Goal: Obtain resource: Download file/media

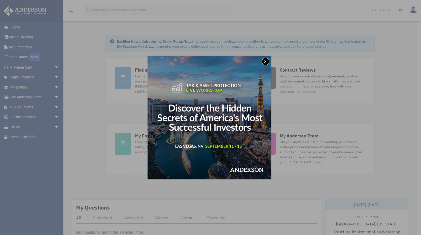
click at [264, 62] on button "x" at bounding box center [266, 62] width 8 height 8
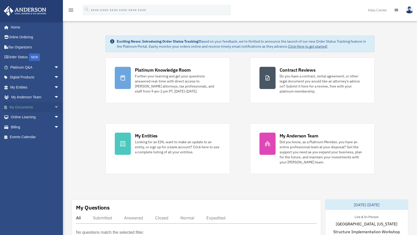
click at [54, 106] on span "arrow_drop_down" at bounding box center [59, 107] width 10 height 10
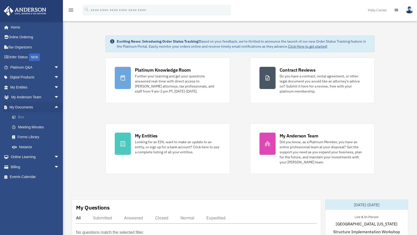
click at [28, 121] on link "Box" at bounding box center [37, 117] width 60 height 10
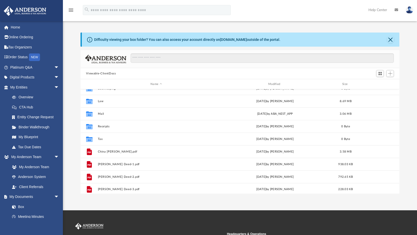
scroll to position [9, 0]
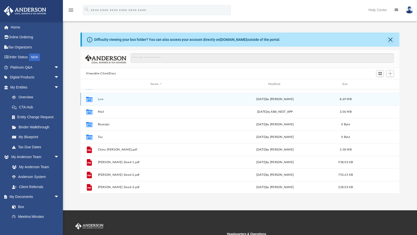
click at [89, 99] on g "grid" at bounding box center [89, 98] width 7 height 5
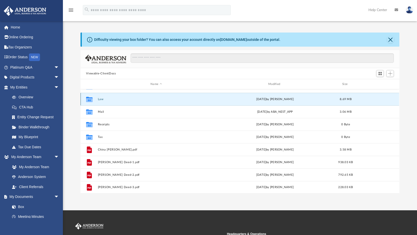
click at [89, 99] on icon "grid" at bounding box center [89, 100] width 7 height 4
drag, startPoint x: 89, startPoint y: 99, endPoint x: 113, endPoint y: 99, distance: 23.9
click at [113, 99] on button "Law" at bounding box center [156, 98] width 117 height 3
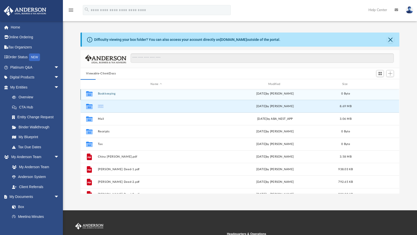
scroll to position [0, 0]
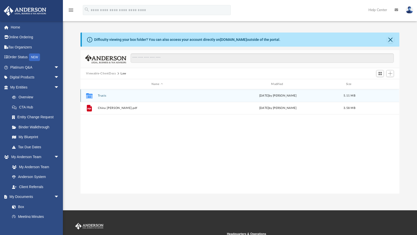
click at [88, 96] on icon "grid" at bounding box center [89, 96] width 7 height 4
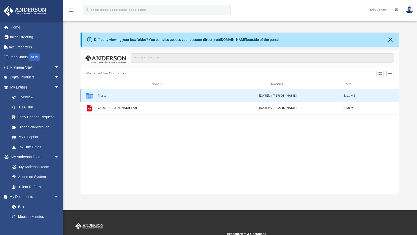
click at [271, 97] on div "Mon Aug 11 2025 by Cora Melot" at bounding box center [278, 95] width 119 height 5
click at [160, 84] on div "Name" at bounding box center [157, 84] width 119 height 5
click at [85, 98] on div "Collaborated Folder" at bounding box center [89, 95] width 13 height 8
click at [83, 97] on div "Collaborated Folder" at bounding box center [89, 95] width 13 height 8
click at [92, 94] on icon "grid" at bounding box center [89, 95] width 7 height 5
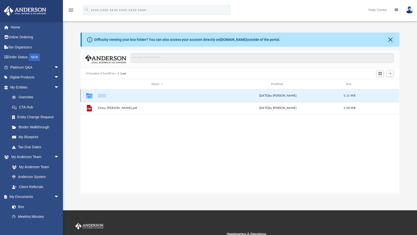
click at [93, 94] on icon "Collaborated Folder" at bounding box center [89, 95] width 8 height 8
drag, startPoint x: 93, startPoint y: 94, endPoint x: 191, endPoint y: 100, distance: 97.8
click at [191, 100] on div "Collaborated Folder Trusts [DATE] by [PERSON_NAME] 5.11 MB" at bounding box center [240, 95] width 319 height 13
click at [345, 95] on span "5.11 MB" at bounding box center [350, 95] width 12 height 3
click at [104, 95] on button "Trusts" at bounding box center [157, 95] width 119 height 3
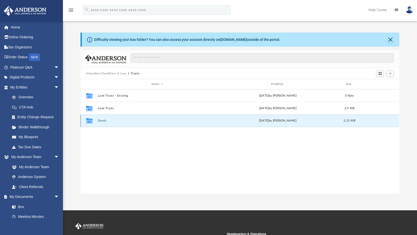
click at [101, 119] on button "Deeds" at bounding box center [157, 120] width 119 height 3
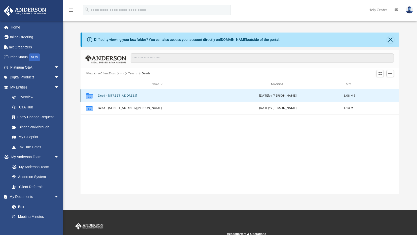
click at [114, 95] on button "Deed - 9300 China Rose Drive" at bounding box center [157, 95] width 119 height 3
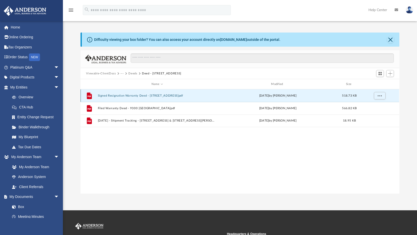
click at [125, 97] on button "Signed Resignation Warranty Deed - 9300 China Rose Drive.pdf" at bounding box center [157, 95] width 119 height 3
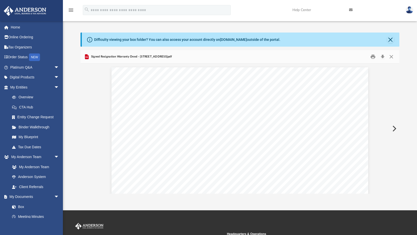
click at [86, 58] on icon "Preview" at bounding box center [87, 56] width 4 height 5
click at [390, 39] on button "Close" at bounding box center [390, 39] width 7 height 7
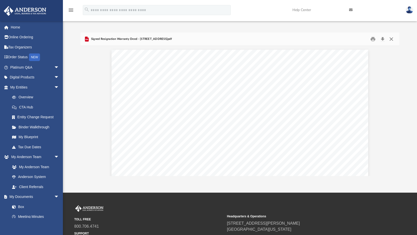
click at [391, 38] on button "Close" at bounding box center [391, 39] width 9 height 8
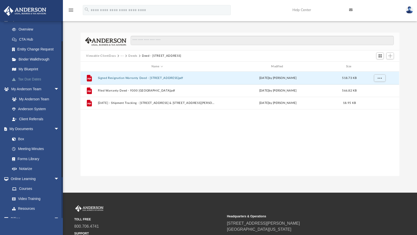
scroll to position [84, 0]
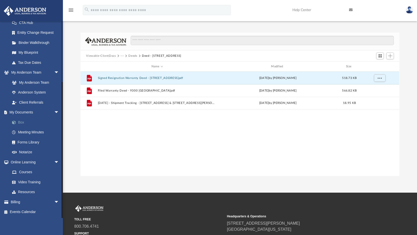
click at [22, 122] on link "Box" at bounding box center [37, 122] width 60 height 10
click at [21, 122] on link "Box" at bounding box center [37, 122] width 60 height 10
click at [107, 56] on button "Viewable-ClientDocs" at bounding box center [101, 56] width 30 height 5
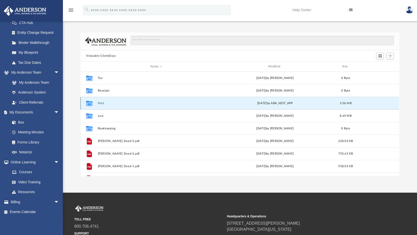
click at [99, 102] on button "Mail" at bounding box center [156, 102] width 117 height 3
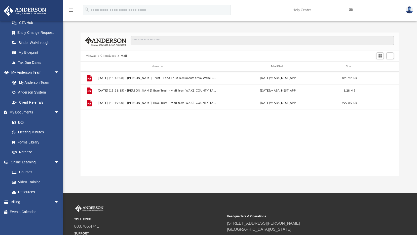
click at [103, 54] on button "Viewable-ClientDocs" at bounding box center [101, 56] width 30 height 5
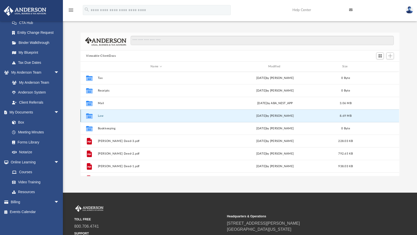
click at [99, 116] on button "Law" at bounding box center [156, 115] width 117 height 3
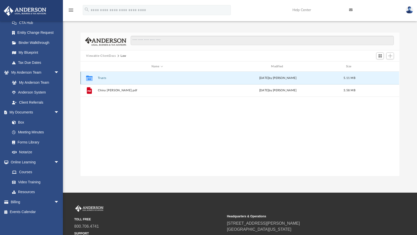
click at [101, 77] on button "Trusts" at bounding box center [157, 77] width 119 height 3
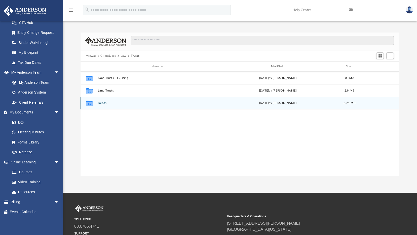
click at [107, 104] on button "Deeds" at bounding box center [157, 102] width 119 height 3
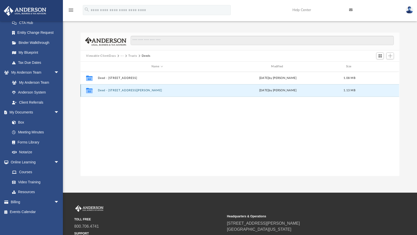
click at [119, 90] on button "Deed - 8225 Marshall Brae Drive" at bounding box center [157, 90] width 119 height 3
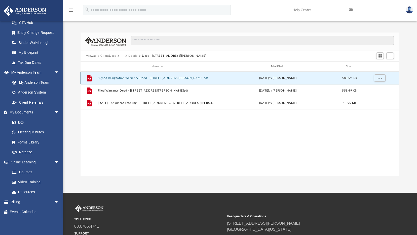
click at [120, 79] on button "Signed Resignation Warranty Deed - 8225 Marshall Brae Drive.pdf" at bounding box center [157, 77] width 119 height 3
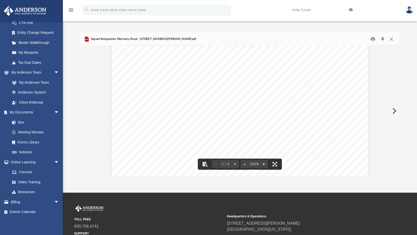
scroll to position [0, 0]
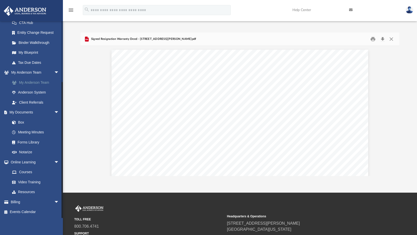
click at [26, 82] on link "My Anderson Team" at bounding box center [37, 82] width 60 height 10
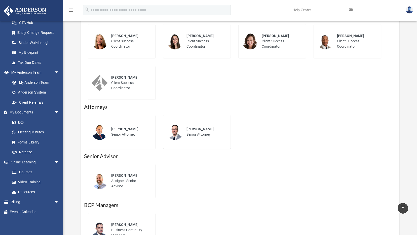
scroll to position [115, 0]
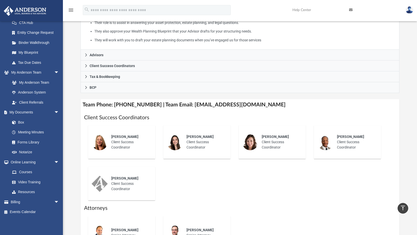
click at [173, 145] on img at bounding box center [175, 142] width 16 height 16
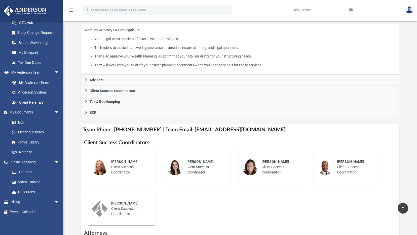
scroll to position [89, 0]
click at [191, 170] on div "Claire Seals Client Success Coordinator" at bounding box center [205, 167] width 44 height 23
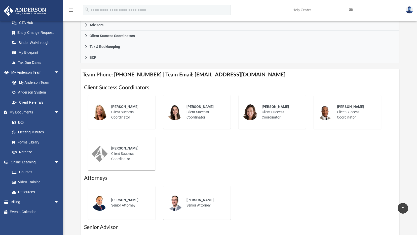
scroll to position [140, 0]
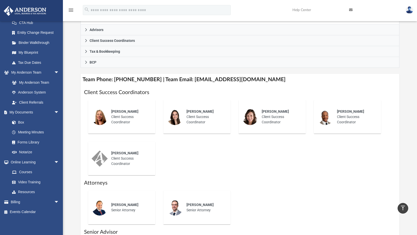
click at [178, 116] on img at bounding box center [175, 117] width 16 height 16
click at [186, 134] on div "Claire Seals Client Success Coordinator" at bounding box center [196, 117] width 75 height 42
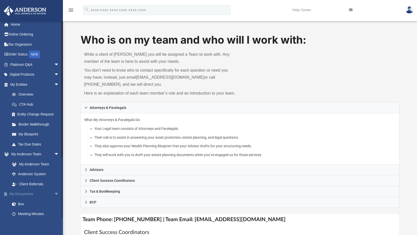
scroll to position [0, 0]
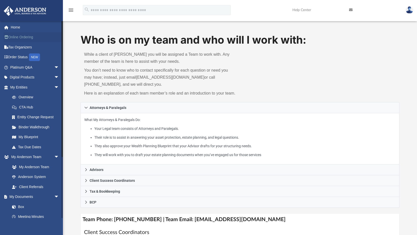
click at [46, 38] on link "Online Ordering" at bounding box center [35, 37] width 63 height 10
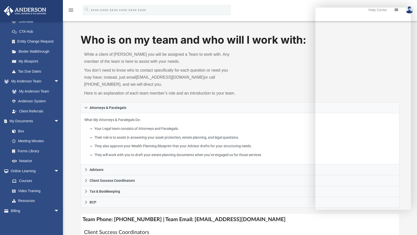
click at [288, 160] on div "What My Attorneys & Paralegals Do: Your Legal team consists of Attorneys and Pa…" at bounding box center [240, 138] width 319 height 51
click at [54, 209] on span "arrow_drop_down" at bounding box center [59, 210] width 10 height 10
click at [54, 210] on span "arrow_drop_up" at bounding box center [59, 210] width 10 height 10
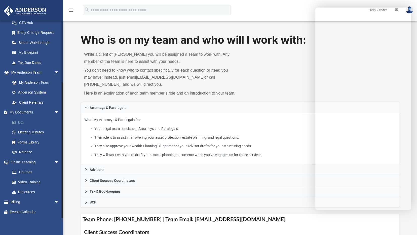
click at [21, 123] on link "Box" at bounding box center [37, 122] width 60 height 10
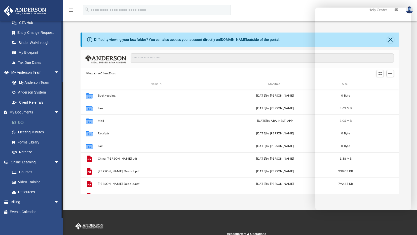
scroll to position [111, 315]
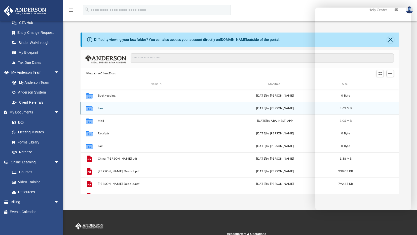
click at [91, 109] on icon "grid" at bounding box center [89, 109] width 7 height 4
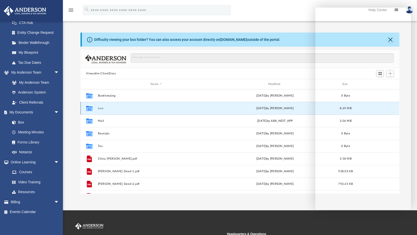
click at [98, 107] on button "Law" at bounding box center [156, 107] width 117 height 3
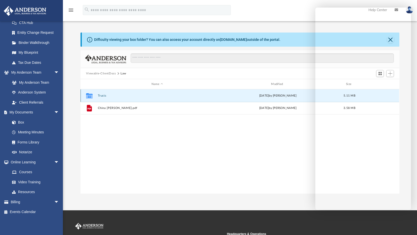
click at [104, 96] on button "Trusts" at bounding box center [157, 95] width 119 height 3
click at [100, 95] on button "Deeds" at bounding box center [157, 95] width 119 height 3
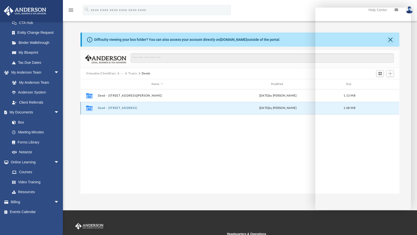
click at [107, 108] on button "Deed - [STREET_ADDRESS]" at bounding box center [157, 107] width 119 height 3
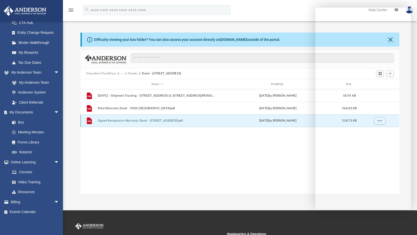
click at [114, 122] on button "Signed Resignation Warranty Deed - [STREET_ADDRESS]pdf" at bounding box center [157, 120] width 119 height 3
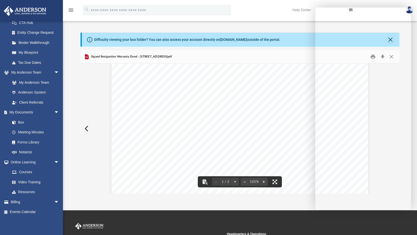
scroll to position [101, 0]
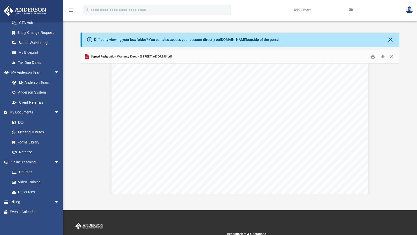
click at [319, 13] on link "Help Center" at bounding box center [317, 10] width 57 height 20
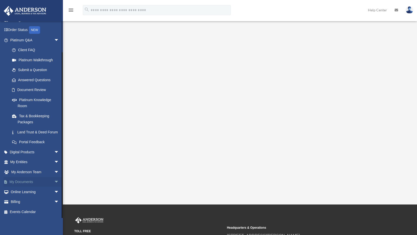
scroll to position [50, 0]
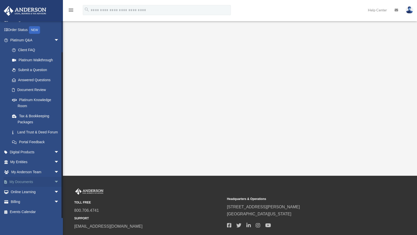
click at [54, 180] on span "arrow_drop_down" at bounding box center [59, 182] width 10 height 10
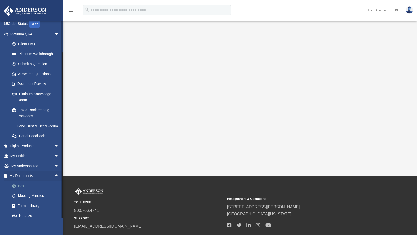
click at [23, 191] on link "Box" at bounding box center [37, 185] width 60 height 10
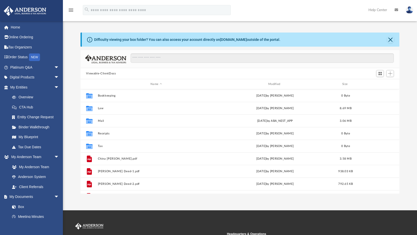
scroll to position [111, 315]
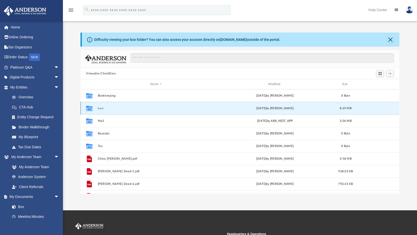
click at [99, 106] on button "Law" at bounding box center [156, 107] width 117 height 3
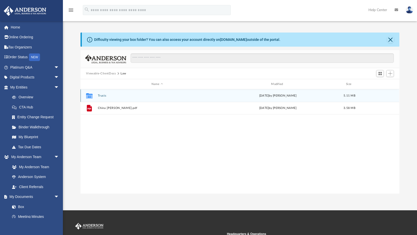
click at [102, 95] on button "Trusts" at bounding box center [157, 95] width 119 height 3
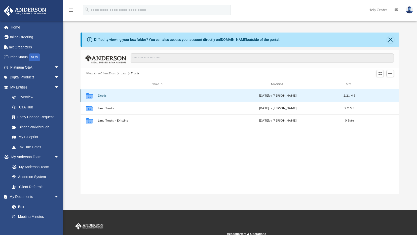
click at [100, 96] on button "Deeds" at bounding box center [157, 95] width 119 height 3
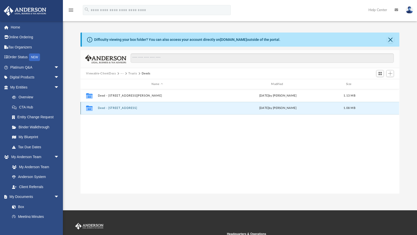
click at [102, 108] on button "Deed - [STREET_ADDRESS]" at bounding box center [157, 107] width 119 height 3
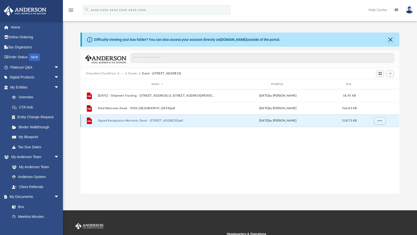
click at [104, 121] on button "Signed Resignation Warranty Deed - [STREET_ADDRESS]pdf" at bounding box center [157, 120] width 119 height 3
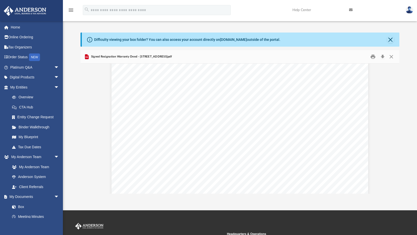
scroll to position [151, 0]
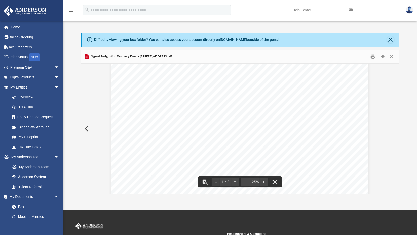
drag, startPoint x: 239, startPoint y: 133, endPoint x: 301, endPoint y: 129, distance: 62.3
click at [301, 129] on div "Page 1" at bounding box center [240, 82] width 257 height 332
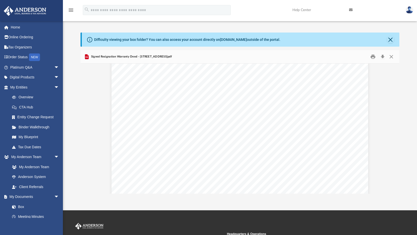
scroll to position [201, 0]
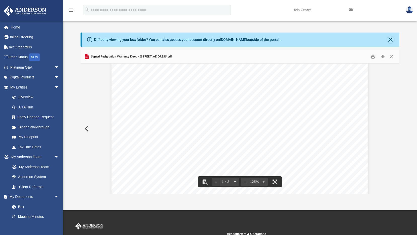
drag, startPoint x: 165, startPoint y: 96, endPoint x: 198, endPoint y: 93, distance: 32.9
click at [198, 93] on div "Page 1" at bounding box center [240, 32] width 257 height 332
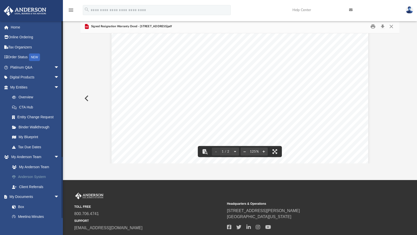
scroll to position [0, 0]
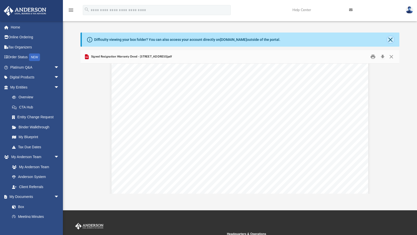
click at [388, 38] on button "Close" at bounding box center [390, 39] width 7 height 7
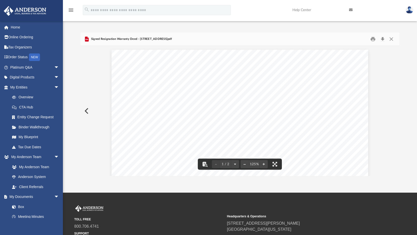
click at [87, 112] on button "Preview" at bounding box center [86, 111] width 11 height 14
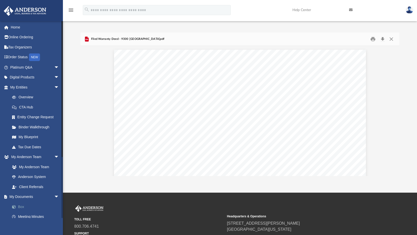
click at [19, 207] on link "Box" at bounding box center [37, 206] width 60 height 10
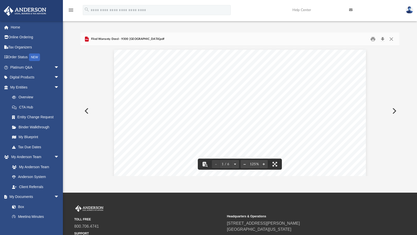
click at [72, 10] on icon "menu" at bounding box center [71, 10] width 6 height 6
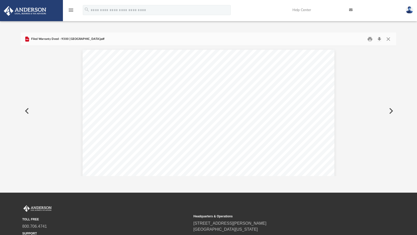
scroll to position [4, 4]
click at [72, 10] on icon "menu" at bounding box center [71, 10] width 6 height 6
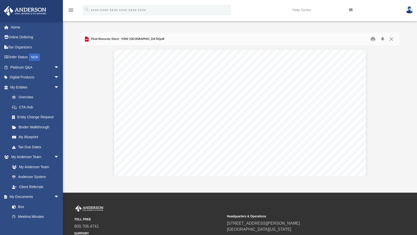
scroll to position [111, 315]
click at [22, 206] on link "Box" at bounding box center [37, 206] width 60 height 10
click at [19, 208] on link "Box" at bounding box center [37, 206] width 60 height 10
click at [22, 211] on link "Box" at bounding box center [37, 206] width 60 height 10
click at [20, 210] on link "Box" at bounding box center [37, 206] width 60 height 10
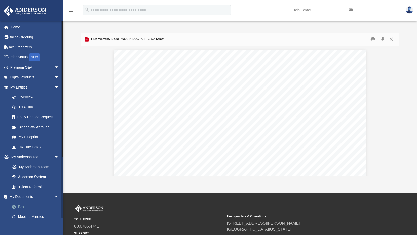
click at [20, 210] on link "Box" at bounding box center [37, 206] width 60 height 10
click at [21, 208] on link "Box" at bounding box center [37, 206] width 60 height 10
click at [25, 207] on link "Box" at bounding box center [37, 206] width 60 height 10
click at [54, 196] on span "arrow_drop_down" at bounding box center [59, 197] width 10 height 10
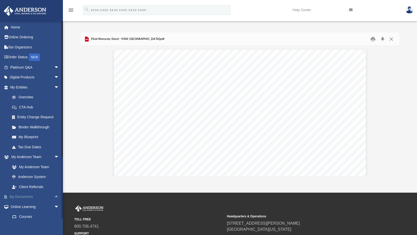
click at [54, 196] on span "arrow_drop_up" at bounding box center [59, 197] width 10 height 10
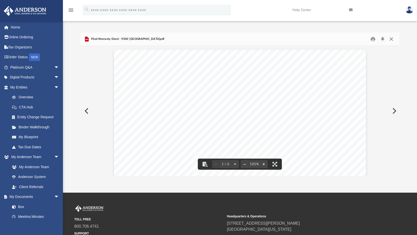
click at [390, 36] on button "Close" at bounding box center [391, 39] width 9 height 8
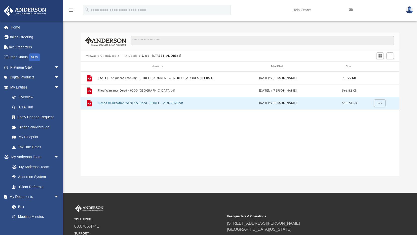
click at [93, 56] on button "Viewable-ClientDocs" at bounding box center [101, 56] width 30 height 5
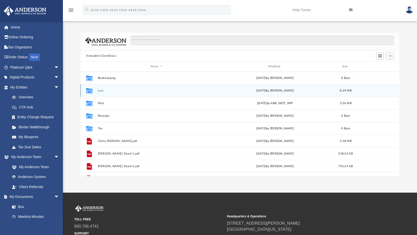
click at [101, 89] on button "Law" at bounding box center [156, 90] width 117 height 3
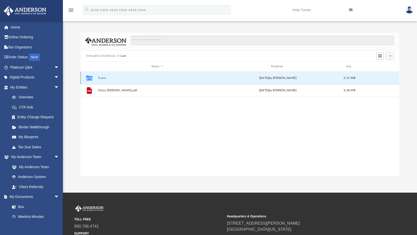
click at [105, 77] on button "Trusts" at bounding box center [157, 77] width 119 height 3
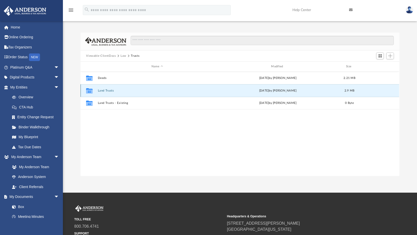
click at [107, 90] on button "Land Trusts" at bounding box center [157, 90] width 119 height 3
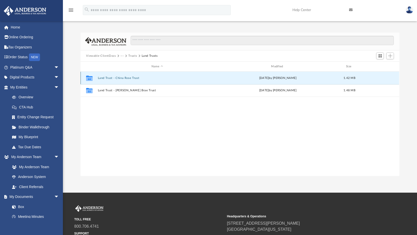
click at [109, 79] on button "Land Trust - China Rose Trust" at bounding box center [157, 77] width 119 height 3
click at [120, 79] on button "[DATE] - Signed Trust Docs (China Rose Trust).pdf" at bounding box center [157, 77] width 119 height 3
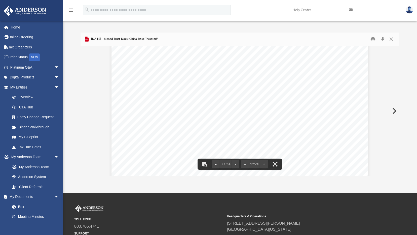
scroll to position [705, 0]
click at [392, 39] on button "Close" at bounding box center [391, 39] width 9 height 8
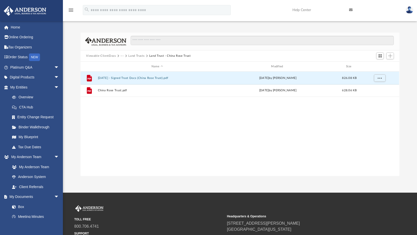
click at [105, 55] on button "Viewable-ClientDocs" at bounding box center [101, 56] width 30 height 5
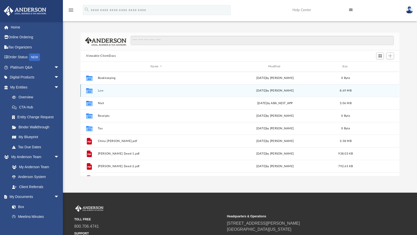
click at [98, 91] on button "Law" at bounding box center [156, 90] width 117 height 3
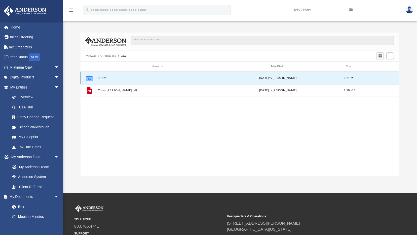
click at [102, 78] on button "Trusts" at bounding box center [157, 77] width 119 height 3
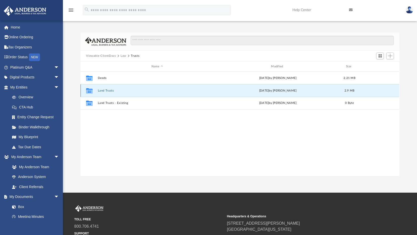
click at [108, 89] on button "Land Trusts" at bounding box center [157, 90] width 119 height 3
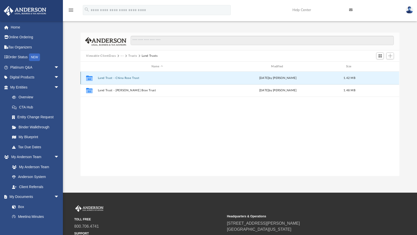
click at [127, 78] on button "Land Trust - China Rose Trust" at bounding box center [157, 77] width 119 height 3
click at [152, 77] on button "[DATE] - Signed Trust Docs (China Rose Trust).pdf" at bounding box center [157, 77] width 119 height 3
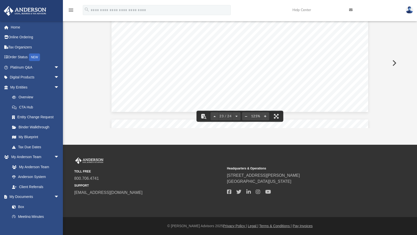
scroll to position [7697, 0]
drag, startPoint x: 186, startPoint y: 46, endPoint x: 146, endPoint y: 53, distance: 40.8
drag, startPoint x: 146, startPoint y: 53, endPoint x: 126, endPoint y: 87, distance: 39.5
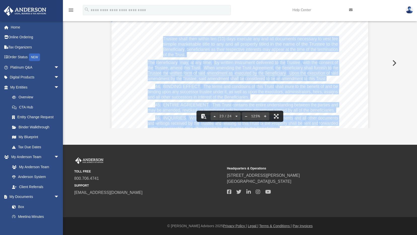
scroll to position [7370, 0]
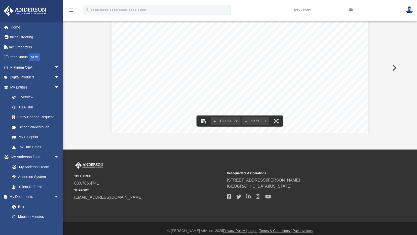
scroll to position [0, 0]
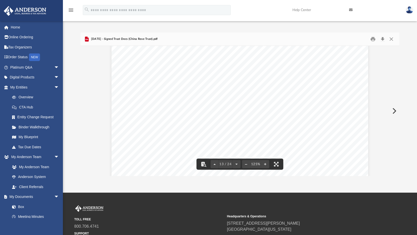
drag, startPoint x: 397, startPoint y: 115, endPoint x: 396, endPoint y: 55, distance: 59.4
click at [396, 55] on div "China Rose Trust Page 3 of 1 4 a) References to the Trust . For purposes of tra…" at bounding box center [240, 111] width 319 height 130
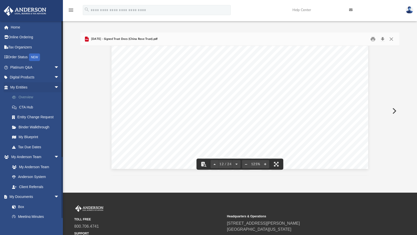
scroll to position [3946, 0]
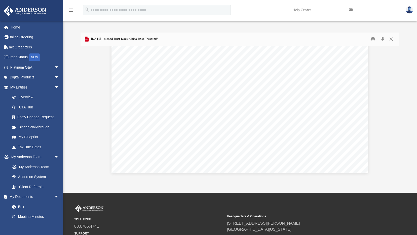
click at [393, 40] on button "Close" at bounding box center [391, 39] width 9 height 8
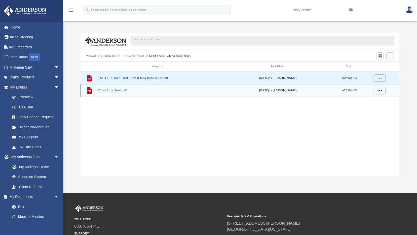
click at [168, 92] on button "China Rose Trust.pdf" at bounding box center [157, 90] width 119 height 3
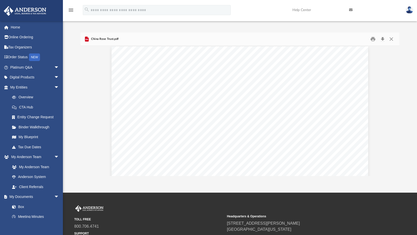
scroll to position [2693, 0]
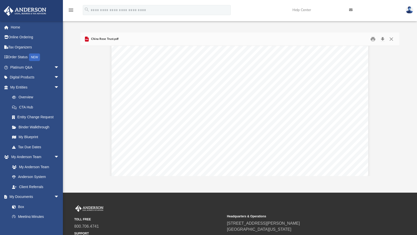
scroll to position [3146, 0]
click at [182, 99] on div "China Rose Trust Page 1 of 1 4 The China Rose Trust THIS TRUST AGREEMENT made t…" at bounding box center [240, 126] width 257 height 332
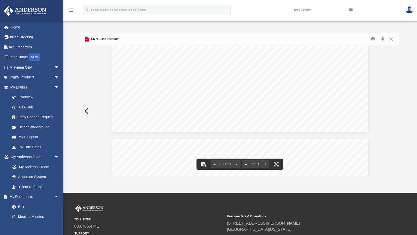
scroll to position [7702, 0]
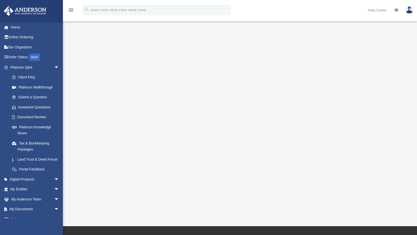
scroll to position [50, 0]
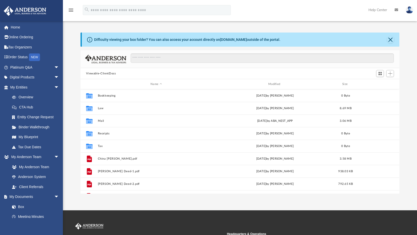
scroll to position [111, 315]
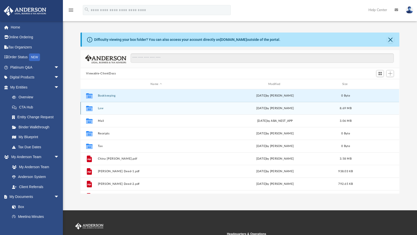
drag, startPoint x: 114, startPoint y: 96, endPoint x: 114, endPoint y: 110, distance: 13.6
click at [114, 110] on div "Collaborated Folder Bookkeeping [DATE] by [PERSON_NAME] 0 Byte Collaborated Fol…" at bounding box center [240, 145] width 319 height 113
click at [113, 111] on div "Collaborated Folder Law [DATE] by [PERSON_NAME] 8.69 MB" at bounding box center [240, 108] width 319 height 13
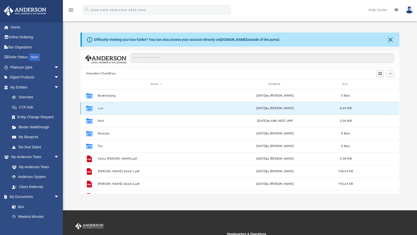
click at [100, 109] on button "Law" at bounding box center [156, 107] width 117 height 3
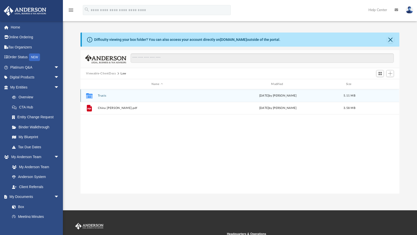
click at [102, 93] on div "Collaborated Folder Trusts [DATE] by [PERSON_NAME] 5.11 MB" at bounding box center [240, 95] width 319 height 13
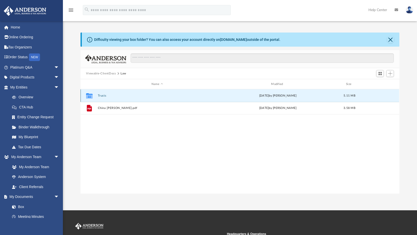
click at [102, 95] on button "Trusts" at bounding box center [157, 95] width 119 height 3
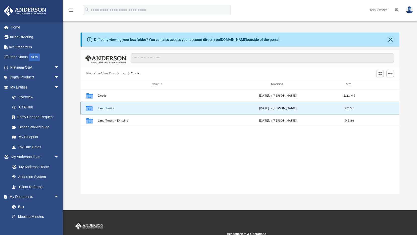
click at [108, 106] on button "Land Trusts" at bounding box center [157, 107] width 119 height 3
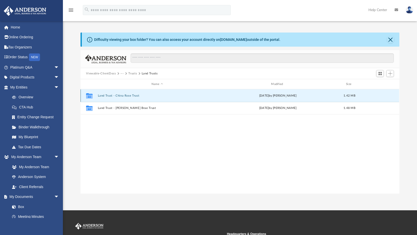
click at [116, 96] on button "Land Trust - China Rose Trust" at bounding box center [157, 95] width 119 height 3
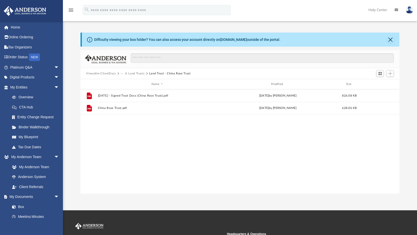
click at [142, 73] on button "Land Trusts" at bounding box center [136, 73] width 16 height 5
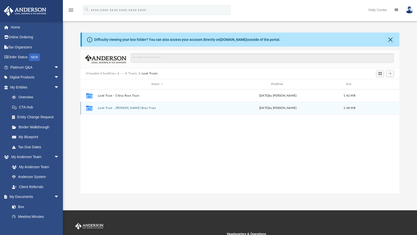
click at [127, 108] on button "Land Trust - [PERSON_NAME] Brae Trust" at bounding box center [157, 107] width 119 height 3
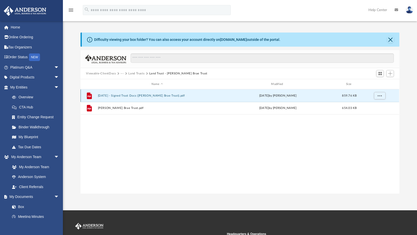
click at [137, 94] on button "[DATE] - Signed Trust Docs ([PERSON_NAME] Brae Trust).pdf" at bounding box center [157, 95] width 119 height 3
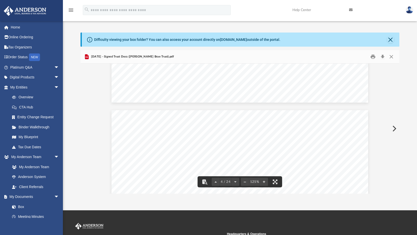
scroll to position [982, 0]
click at [175, 144] on div "THE [PERSON_NAME] BRAE TRUST [DATE] Docusign Envelope ID: B8993D0B-CDA4-4068-98…" at bounding box center [240, 232] width 257 height 332
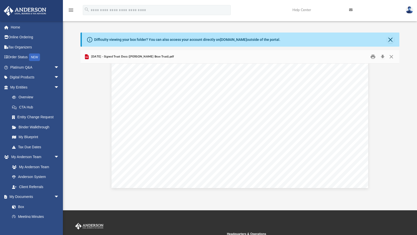
scroll to position [7677, 0]
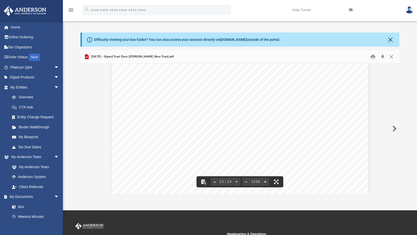
click at [172, 162] on div "[PERSON_NAME] Trust Page 14 of 1 4 Trustee shall then within ten (10) days exec…" at bounding box center [240, 31] width 257 height 332
click at [217, 138] on span "The trust is a revocable trust and all of the Beneficiaries, acting together, m…" at bounding box center [258, 140] width 160 height 5
click at [373, 57] on button "Print" at bounding box center [373, 57] width 10 height 8
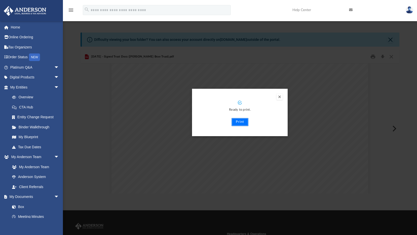
click at [240, 120] on button "Print" at bounding box center [240, 122] width 17 height 8
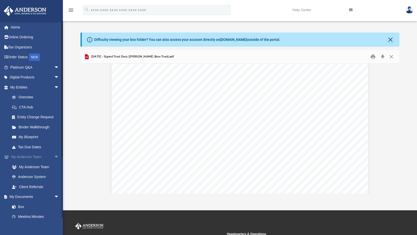
click at [33, 156] on link "My [PERSON_NAME] Team arrow_drop_down" at bounding box center [35, 157] width 63 height 10
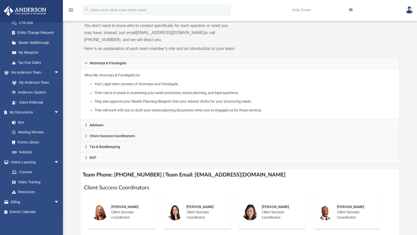
scroll to position [126, 0]
